Goal: Information Seeking & Learning: Learn about a topic

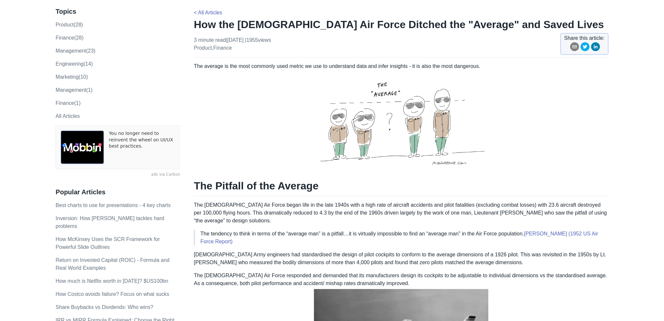
scroll to position [87, 0]
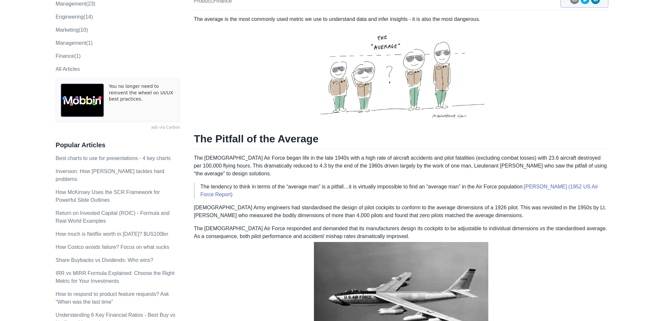
drag, startPoint x: 398, startPoint y: 173, endPoint x: 438, endPoint y: 167, distance: 39.7
click at [455, 175] on p "The [DEMOGRAPHIC_DATA] Air Force began life in the late 1940s with a high rate …" at bounding box center [401, 166] width 414 height 24
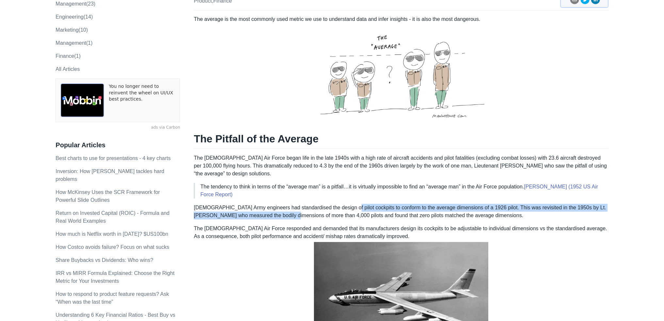
drag, startPoint x: 276, startPoint y: 212, endPoint x: 346, endPoint y: 210, distance: 69.9
click at [343, 210] on p "[DEMOGRAPHIC_DATA] Army engineers had standardised the design of pilot cockpits…" at bounding box center [401, 212] width 414 height 16
click at [367, 208] on p "[DEMOGRAPHIC_DATA] Army engineers had standardised the design of pilot cockpits…" at bounding box center [401, 212] width 414 height 16
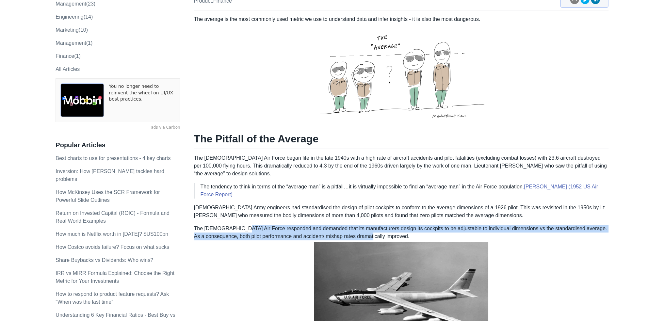
drag, startPoint x: 235, startPoint y: 230, endPoint x: 384, endPoint y: 233, distance: 149.3
click at [383, 234] on p "The [DEMOGRAPHIC_DATA] Air Force responded and demanded that its manufacturers …" at bounding box center [401, 283] width 414 height 117
click at [384, 233] on p "The [DEMOGRAPHIC_DATA] Air Force responded and demanded that its manufacturers …" at bounding box center [401, 283] width 414 height 117
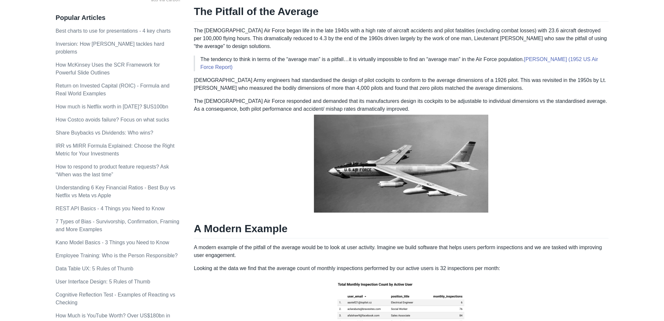
scroll to position [283, 0]
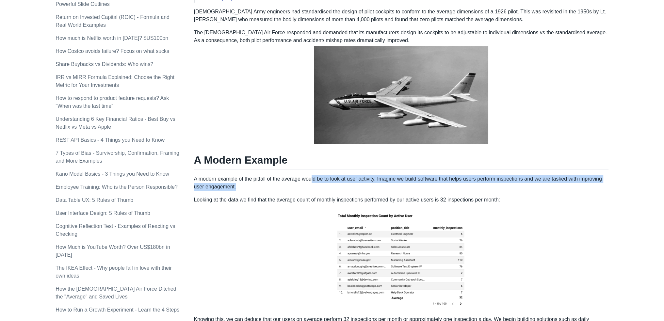
drag, startPoint x: 312, startPoint y: 169, endPoint x: 518, endPoint y: 183, distance: 205.8
click at [518, 183] on div "The average is the most commonly used metric we use to understand data and infe…" at bounding box center [401, 192] width 414 height 746
click at [518, 183] on p "A modern example of the pitfall of the average would be to look at user activit…" at bounding box center [401, 183] width 414 height 16
click at [519, 183] on p "A modern example of the pitfall of the average would be to look at user activit…" at bounding box center [401, 183] width 414 height 16
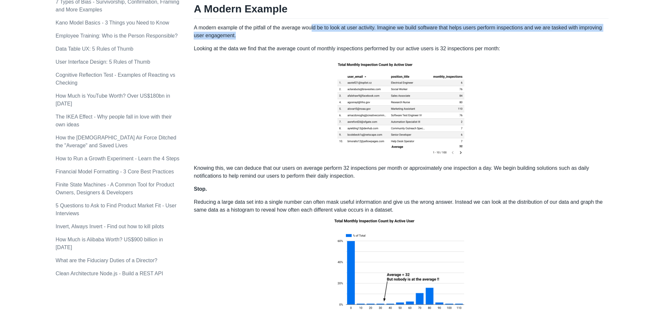
scroll to position [435, 0]
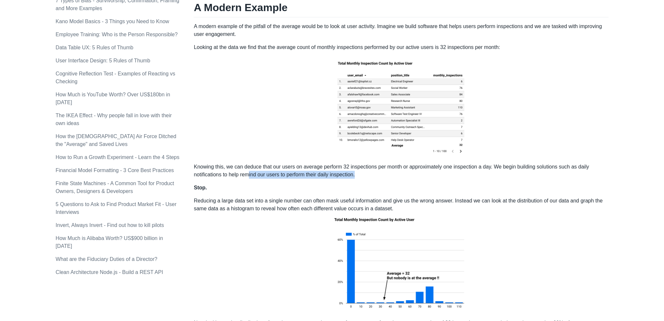
drag, startPoint x: 268, startPoint y: 174, endPoint x: 412, endPoint y: 178, distance: 144.4
click at [412, 178] on div "The average is the most commonly used metric we use to understand data and infe…" at bounding box center [401, 40] width 414 height 746
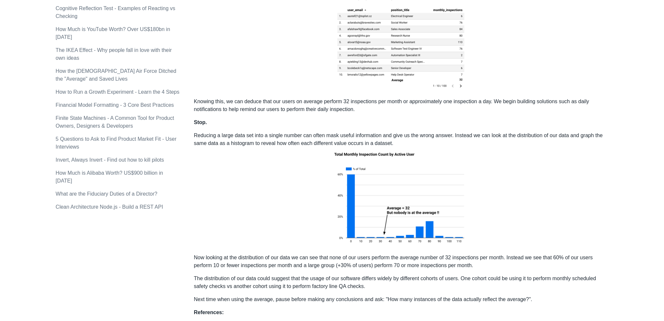
scroll to position [566, 0]
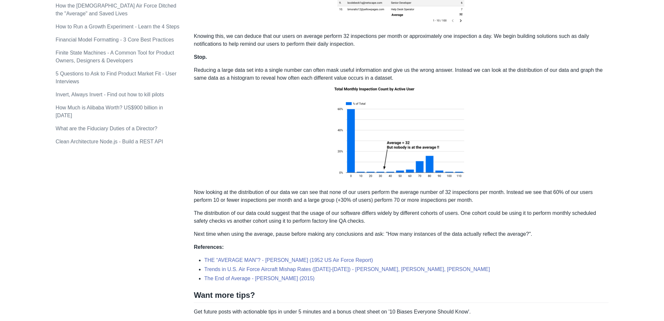
drag, startPoint x: 311, startPoint y: 87, endPoint x: 350, endPoint y: 87, distance: 39.2
click at [350, 87] on p "Reducing a large data set into a single number can often mask useful informatio…" at bounding box center [401, 124] width 414 height 117
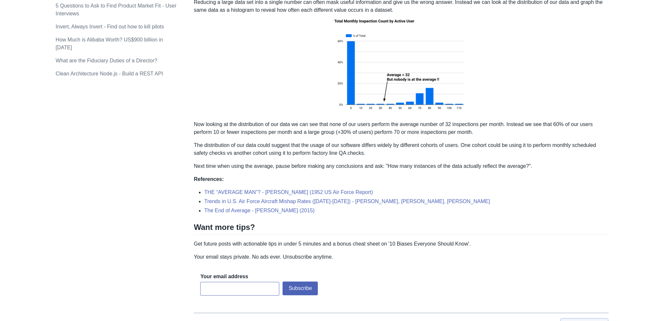
scroll to position [653, 0]
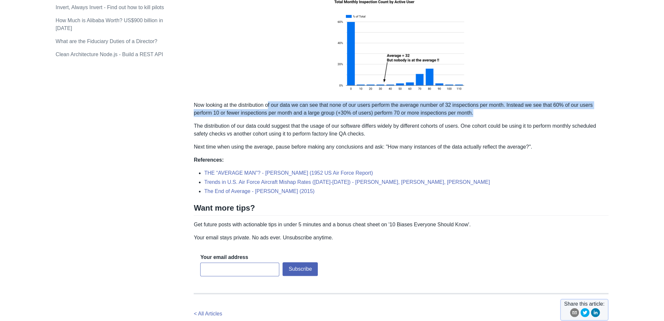
drag, startPoint x: 277, startPoint y: 105, endPoint x: 584, endPoint y: 115, distance: 307.7
click at [584, 115] on p "Now looking at the distribution of our data we can see that none of our users p…" at bounding box center [401, 109] width 414 height 16
